Goal: Information Seeking & Learning: Find specific fact

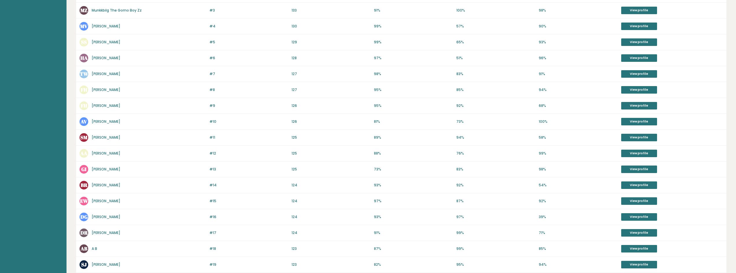
scroll to position [140, 0]
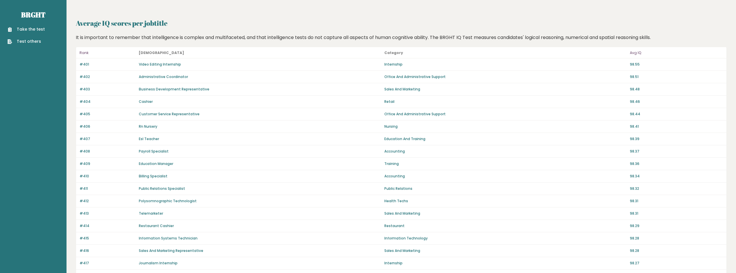
click at [635, 53] on p "Avg IQ" at bounding box center [676, 52] width 93 height 7
click at [84, 51] on p "Rank" at bounding box center [108, 52] width 56 height 7
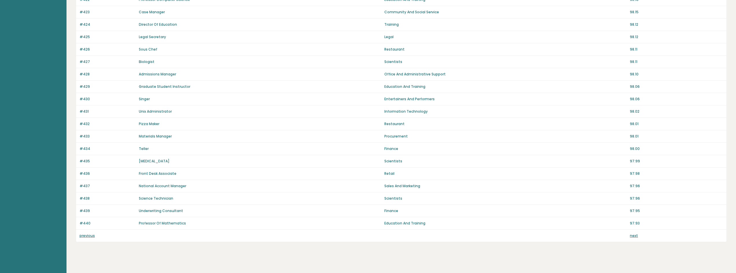
scroll to position [332, 0]
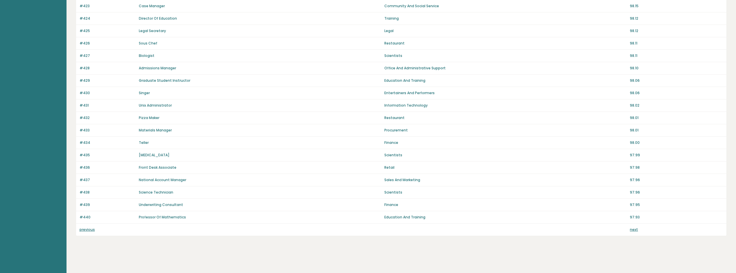
click at [635, 231] on link "next" at bounding box center [634, 229] width 8 height 5
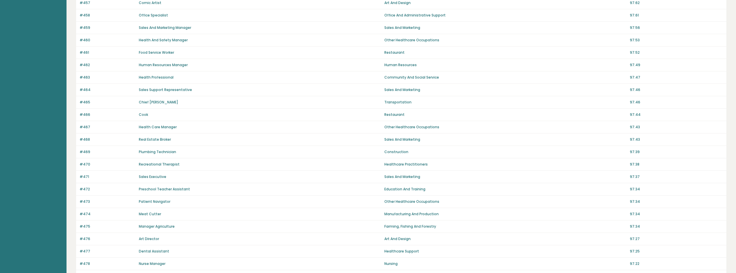
scroll to position [318, 0]
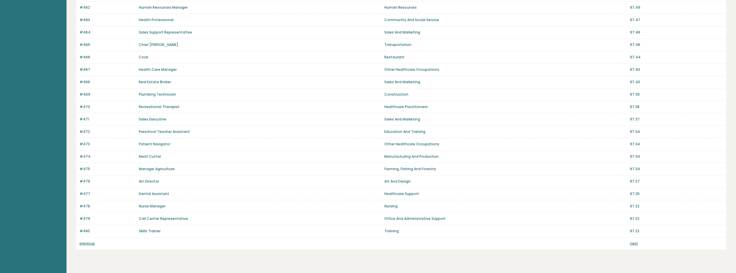
click at [636, 245] on link "next" at bounding box center [634, 243] width 8 height 5
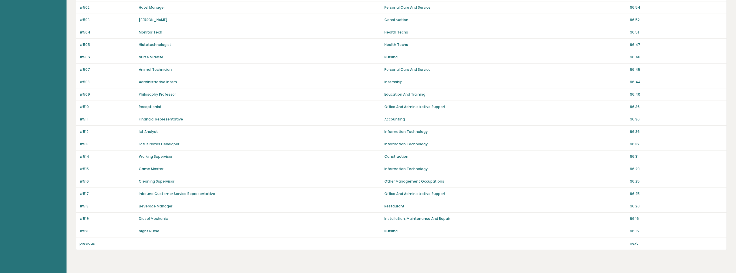
scroll to position [332, 0]
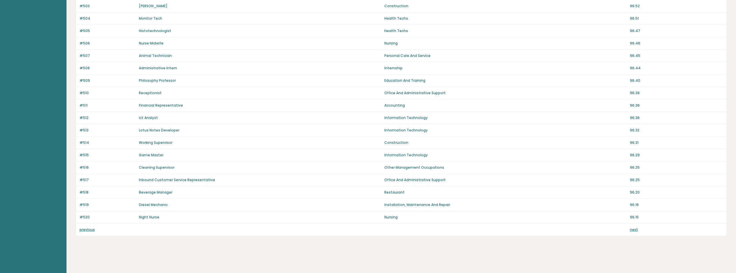
click at [633, 231] on link "next" at bounding box center [634, 229] width 8 height 5
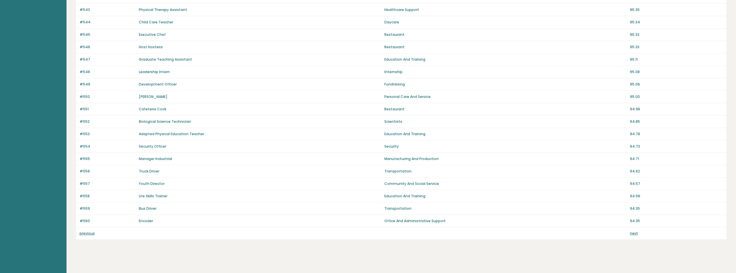
scroll to position [332, 0]
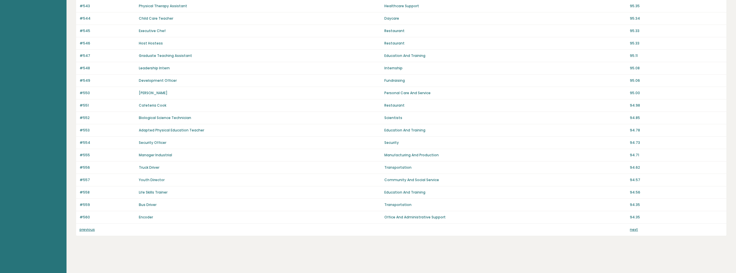
click at [635, 231] on link "next" at bounding box center [634, 229] width 8 height 5
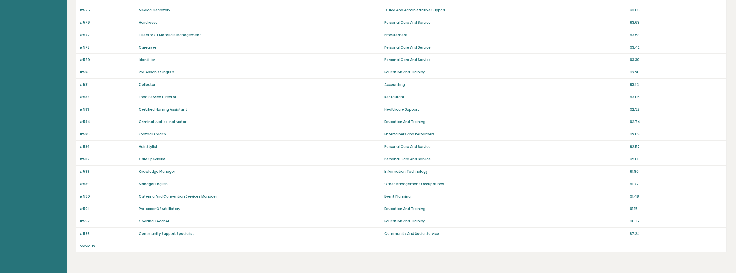
scroll to position [231, 0]
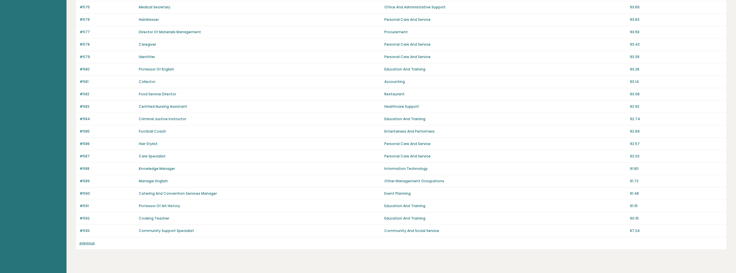
click at [88, 244] on link "previous" at bounding box center [87, 243] width 15 height 5
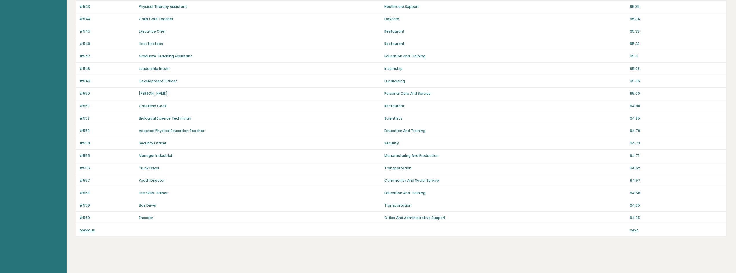
scroll to position [332, 0]
click at [86, 231] on link "previous" at bounding box center [87, 229] width 15 height 5
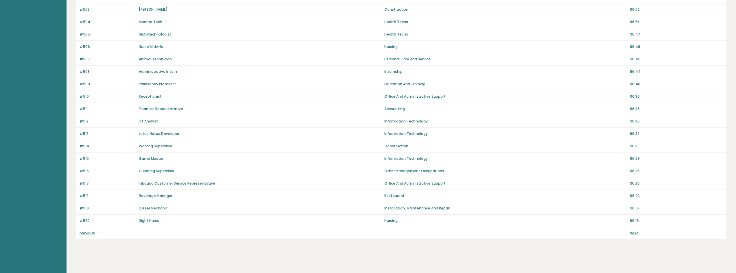
scroll to position [332, 0]
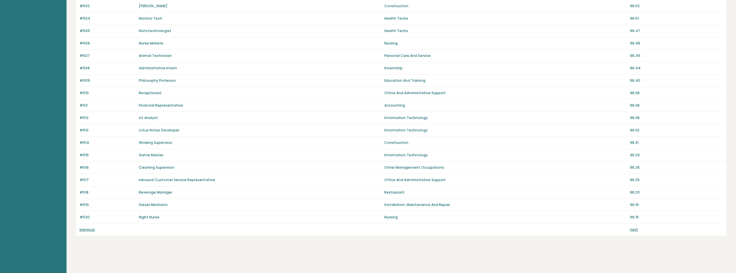
click at [84, 231] on link "previous" at bounding box center [87, 229] width 15 height 5
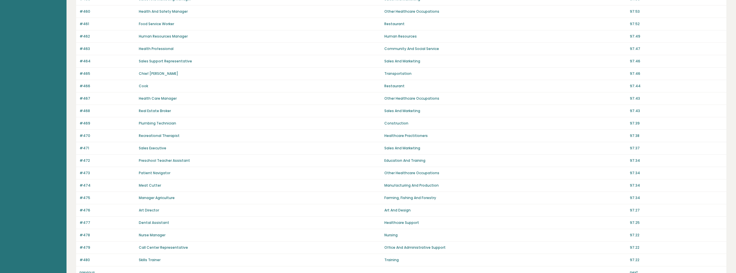
scroll to position [332, 0]
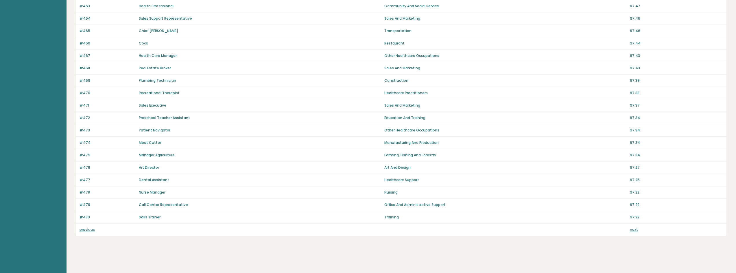
click at [84, 231] on link "previous" at bounding box center [87, 229] width 15 height 5
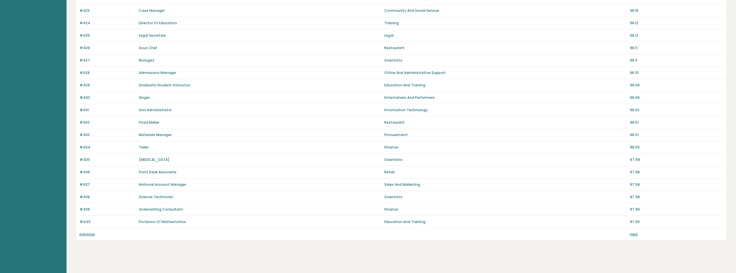
scroll to position [332, 0]
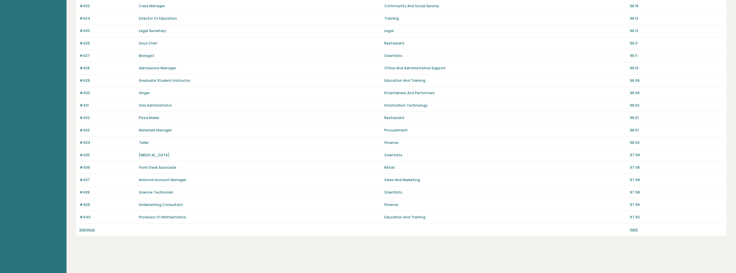
click at [84, 231] on link "previous" at bounding box center [87, 229] width 15 height 5
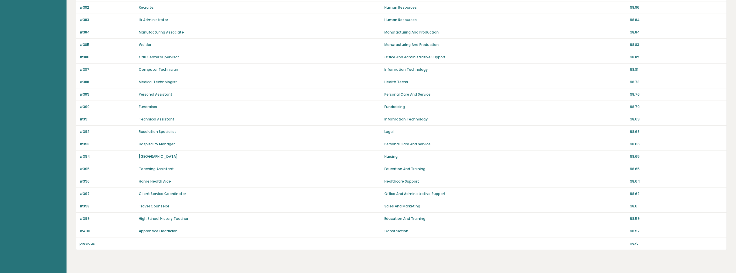
scroll to position [332, 0]
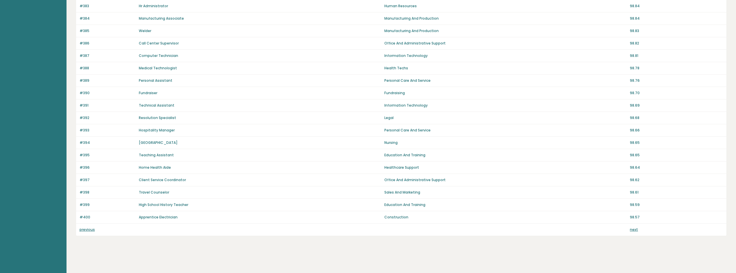
click at [84, 231] on link "previous" at bounding box center [87, 229] width 15 height 5
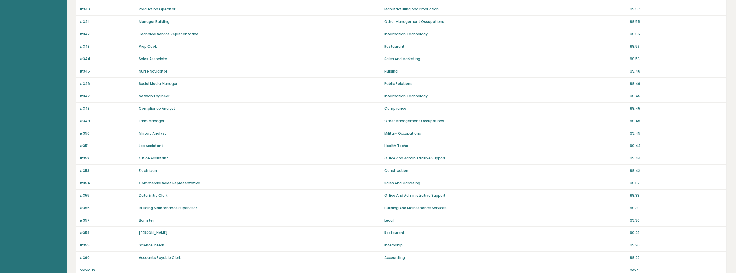
scroll to position [332, 0]
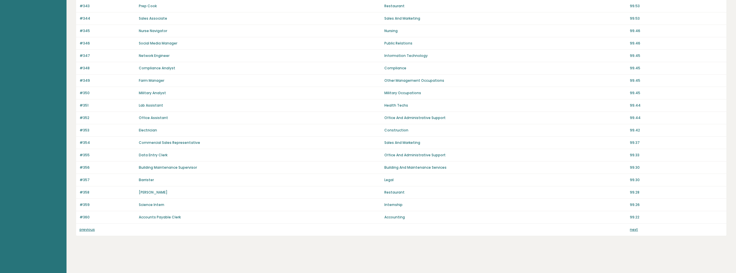
click at [84, 231] on link "previous" at bounding box center [87, 229] width 15 height 5
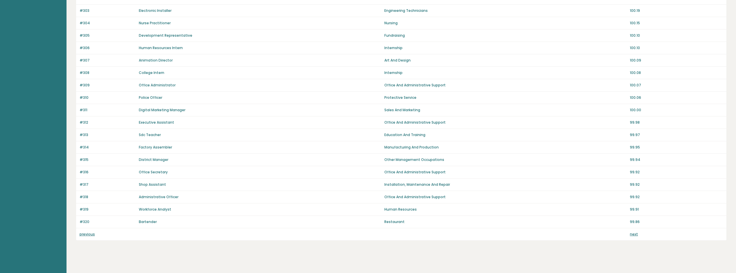
scroll to position [332, 0]
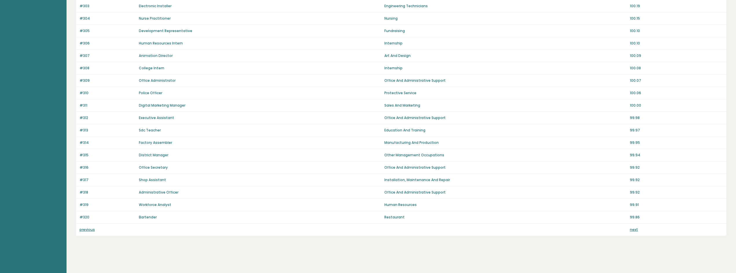
click at [86, 231] on link "previous" at bounding box center [87, 229] width 15 height 5
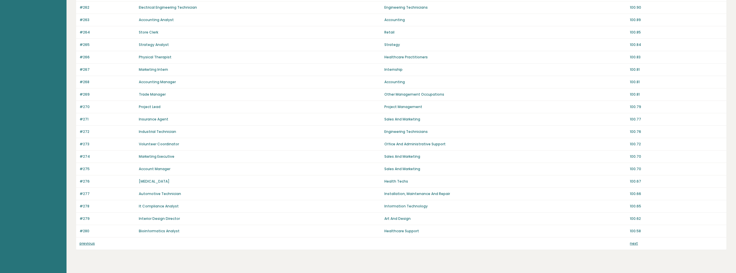
scroll to position [332, 0]
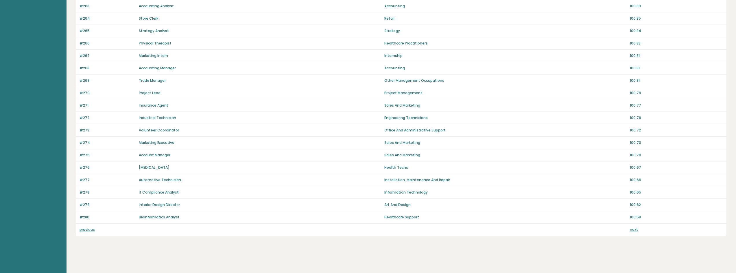
click at [86, 230] on link "previous" at bounding box center [87, 229] width 15 height 5
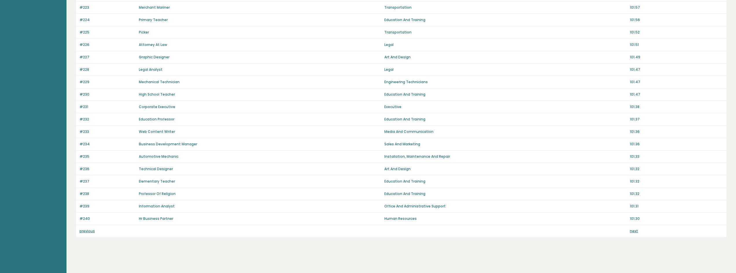
scroll to position [332, 0]
click at [86, 230] on link "previous" at bounding box center [87, 229] width 15 height 5
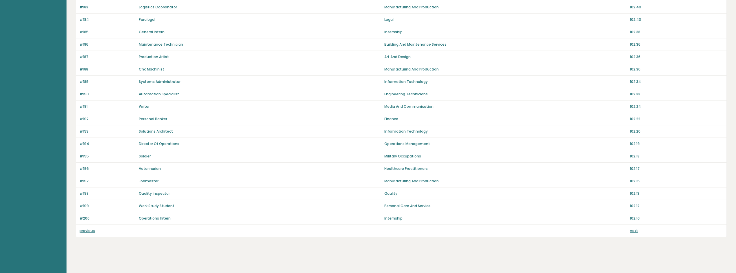
scroll to position [332, 0]
click at [86, 231] on link "previous" at bounding box center [87, 229] width 15 height 5
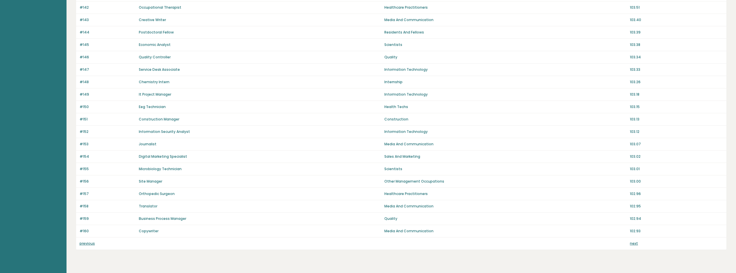
scroll to position [332, 0]
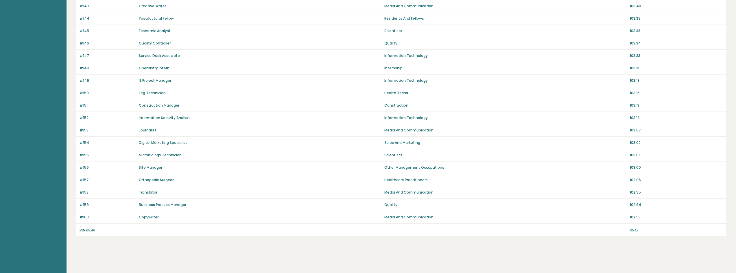
click at [86, 231] on link "previous" at bounding box center [87, 229] width 15 height 5
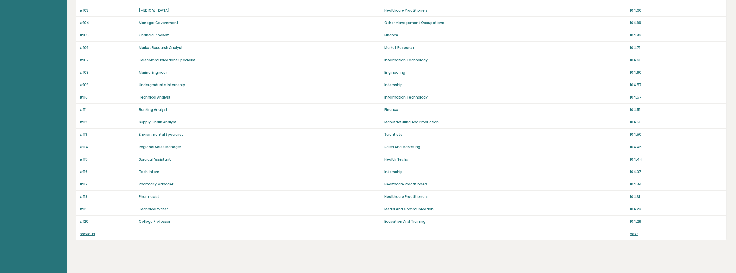
scroll to position [332, 0]
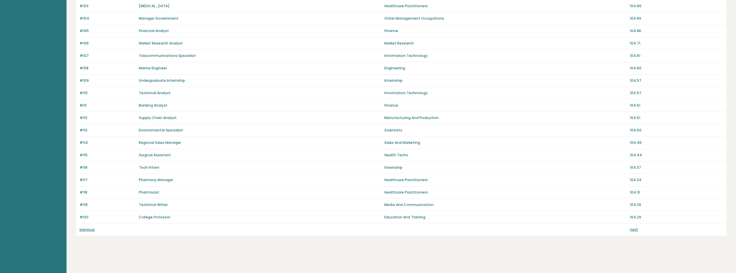
click at [86, 230] on link "previous" at bounding box center [87, 229] width 15 height 5
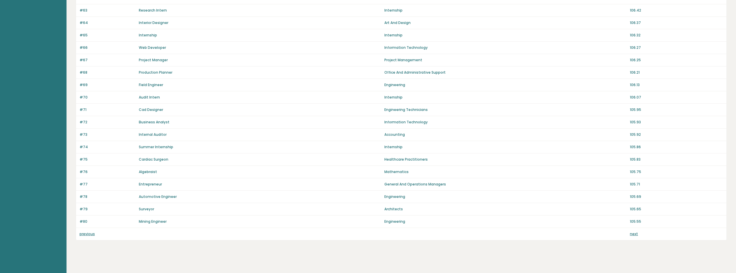
scroll to position [332, 0]
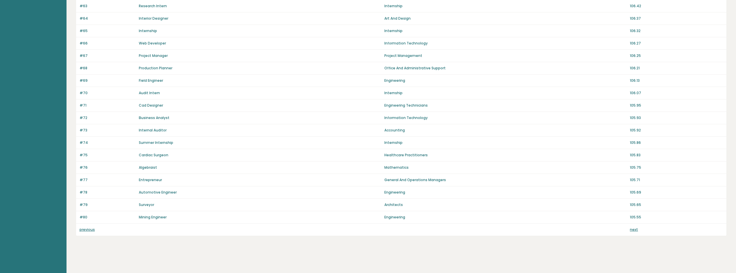
click at [86, 230] on link "previous" at bounding box center [87, 229] width 15 height 5
